Goal: Navigation & Orientation: Find specific page/section

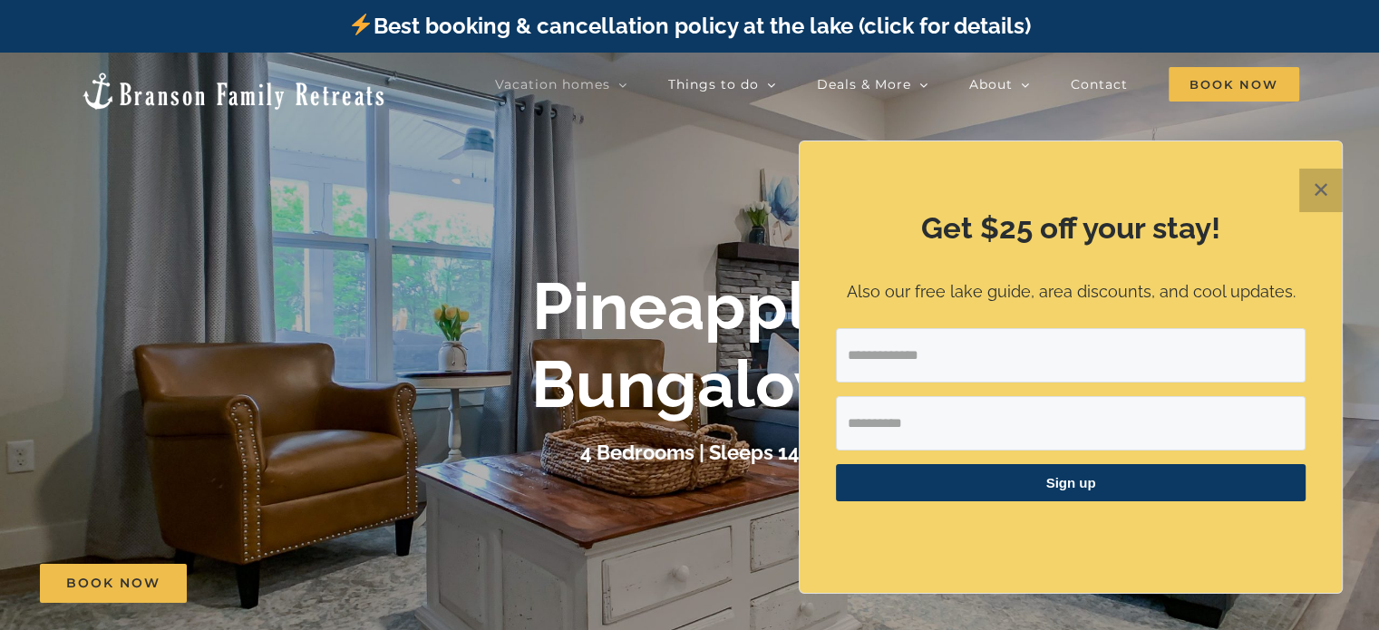
click at [1318, 187] on button "✕" at bounding box center [1322, 191] width 44 height 44
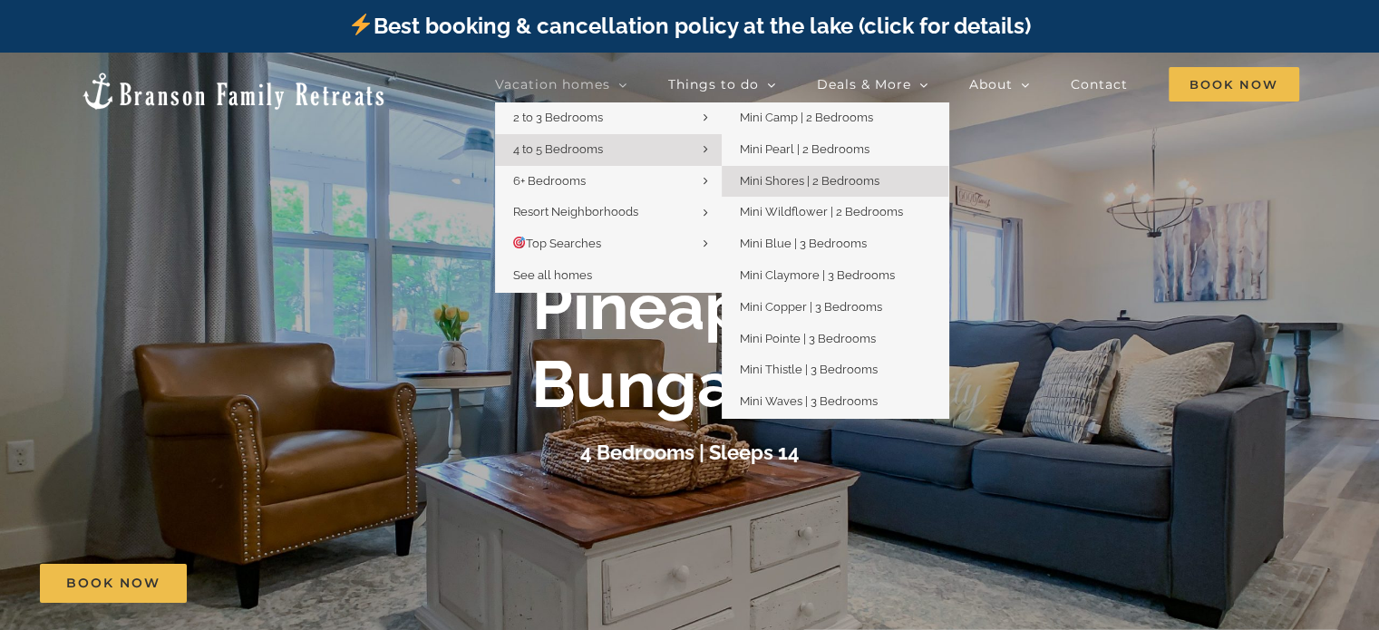
click at [801, 184] on span "Mini Shores | 2 Bedrooms" at bounding box center [810, 181] width 140 height 14
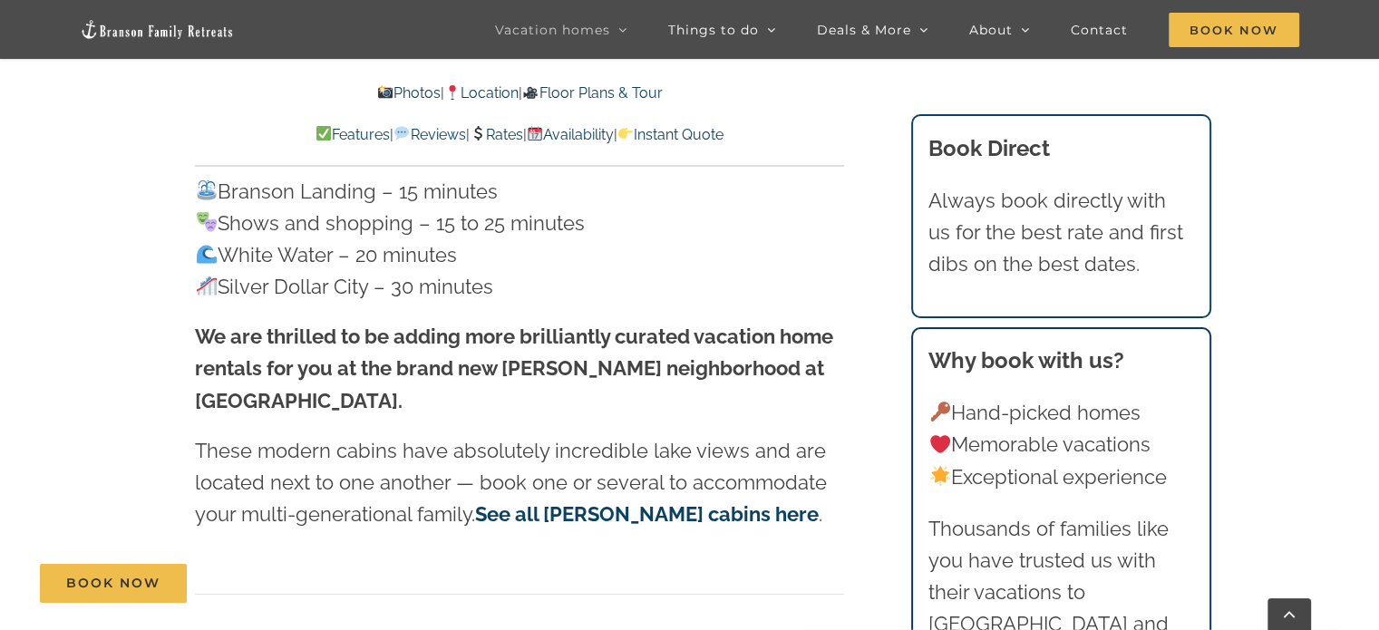
scroll to position [5147, 0]
